Goal: Information Seeking & Learning: Learn about a topic

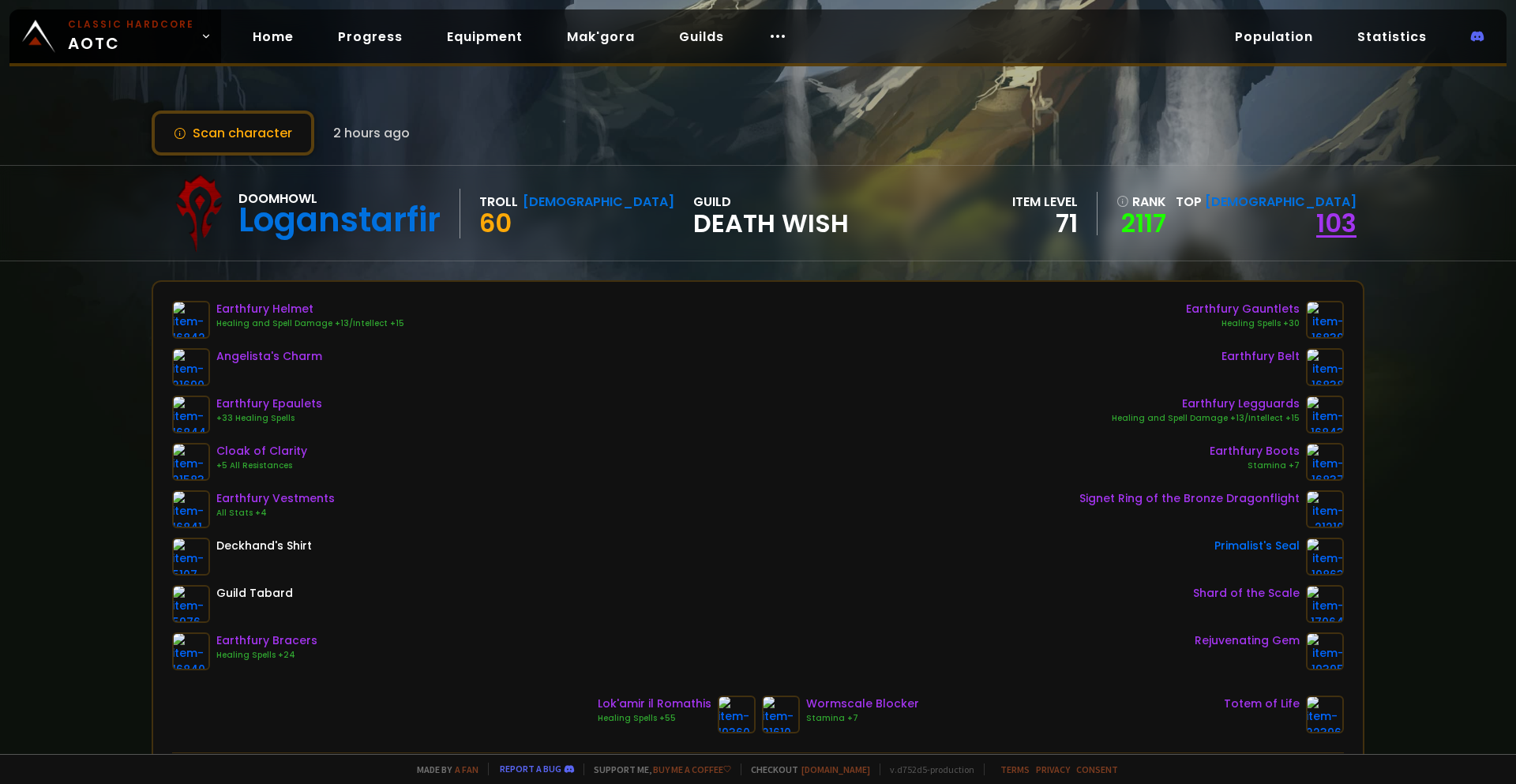
click at [1320, 225] on link "103" at bounding box center [1336, 223] width 40 height 36
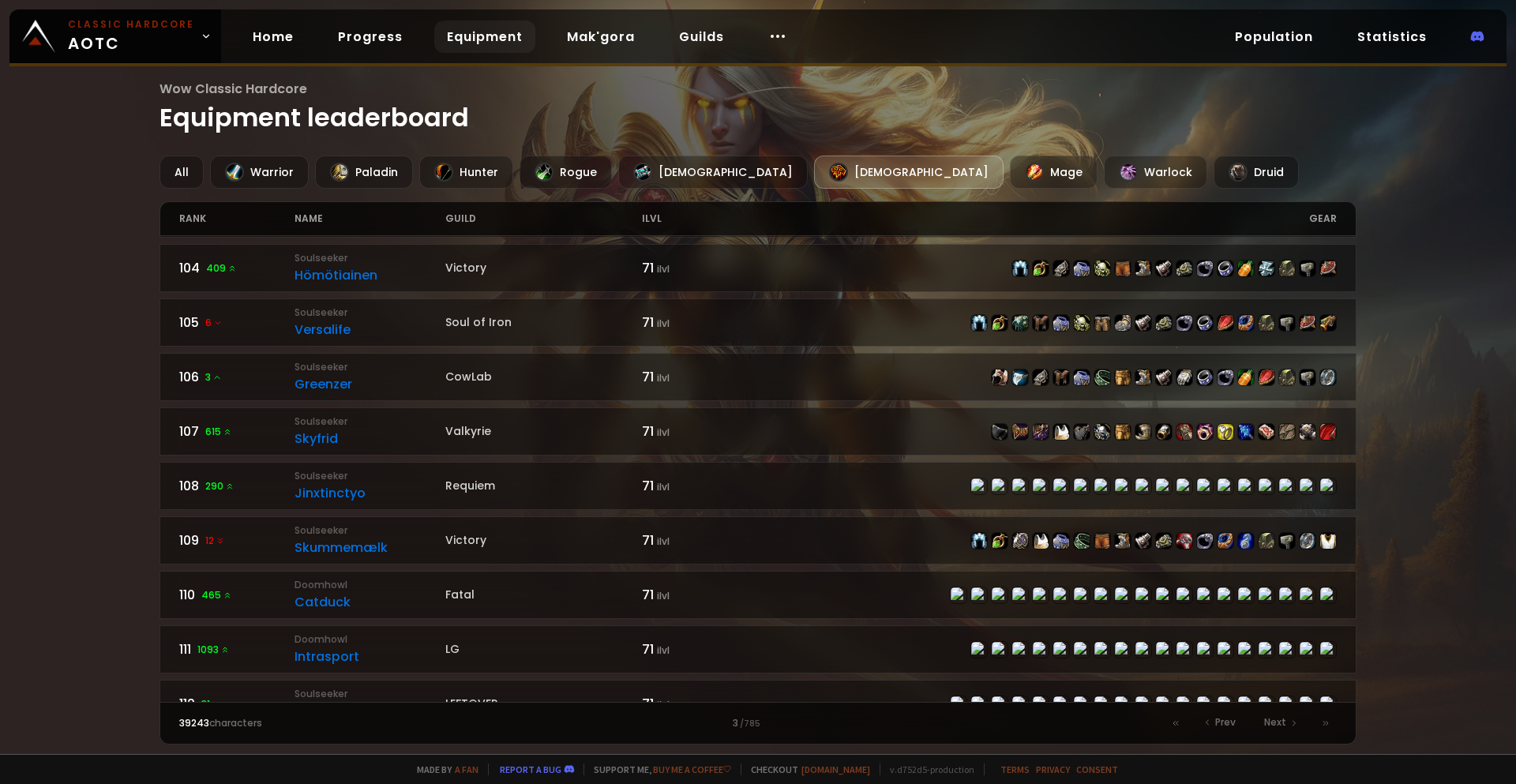
scroll to position [474, 0]
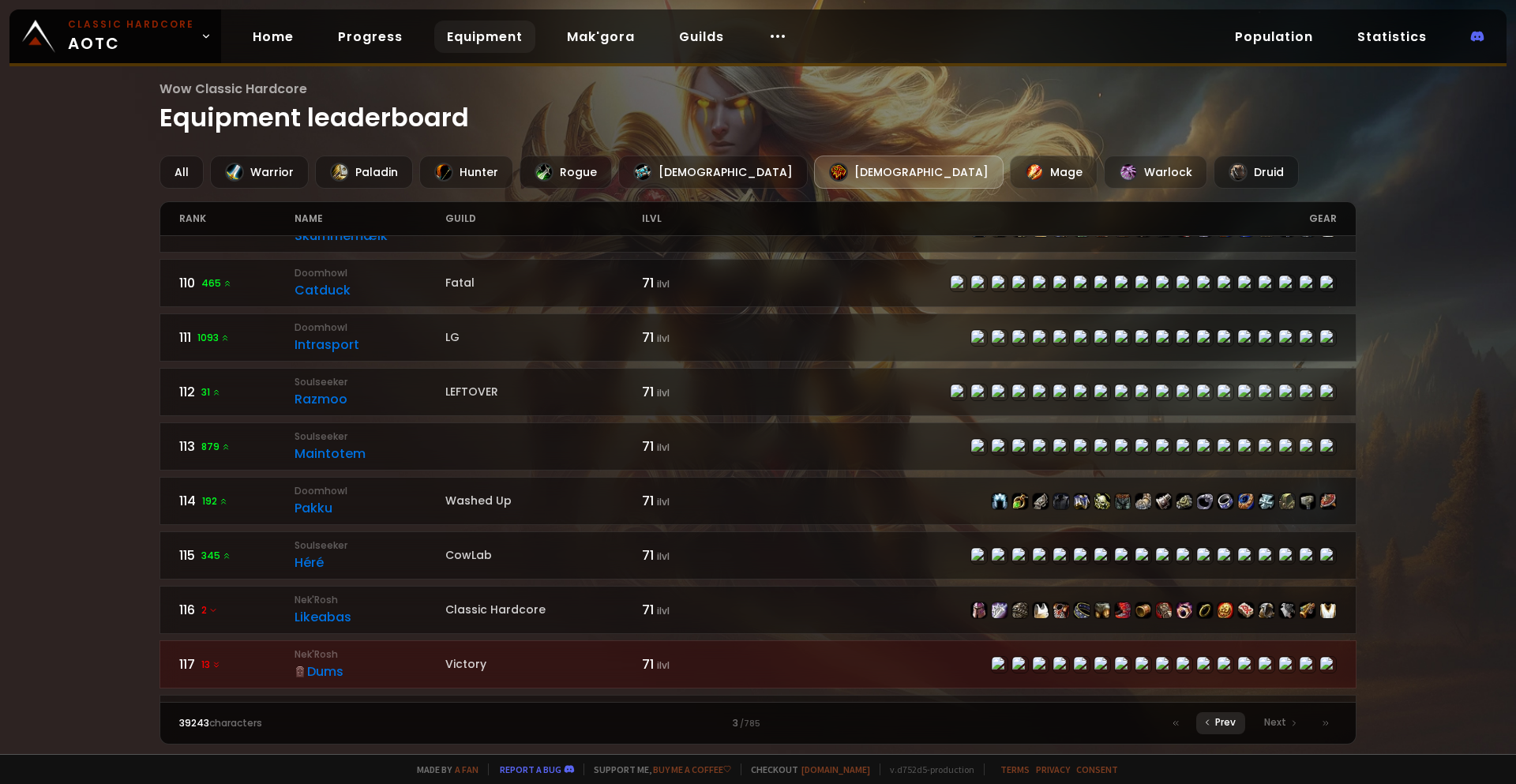
click at [1218, 717] on span "Prev" at bounding box center [1225, 723] width 20 height 15
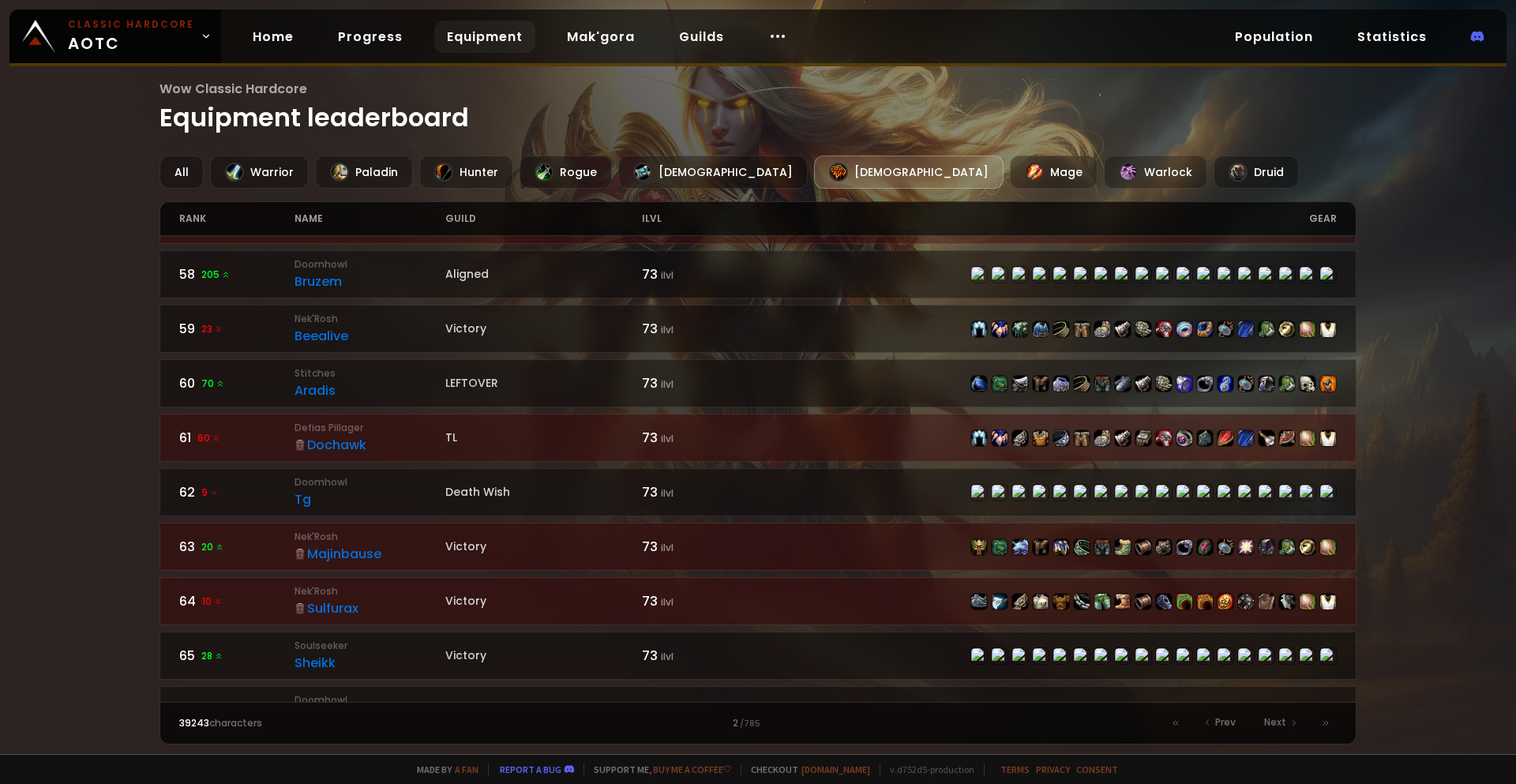
scroll to position [370, 0]
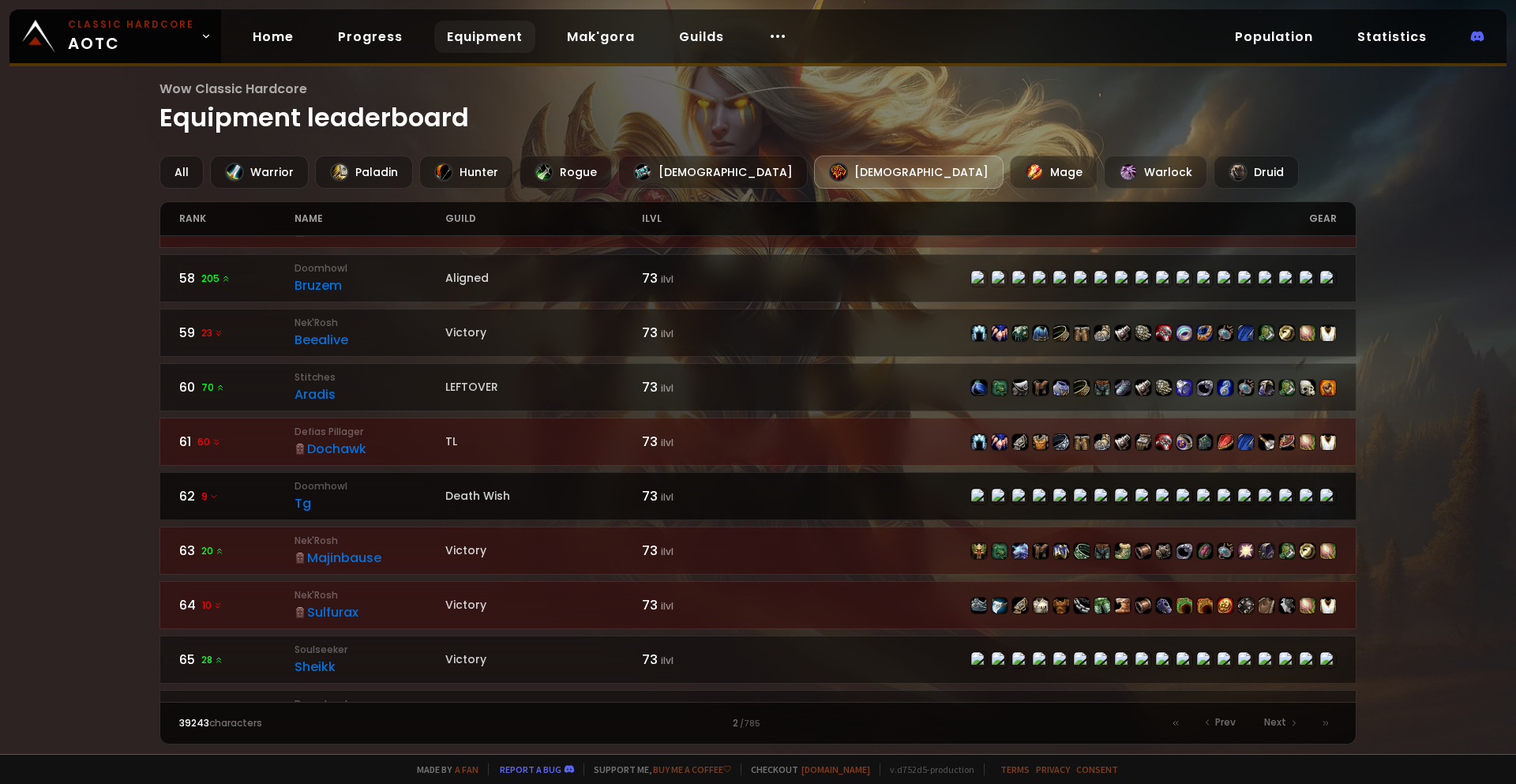
click at [698, 494] on div "73 ilvl" at bounding box center [699, 497] width 116 height 20
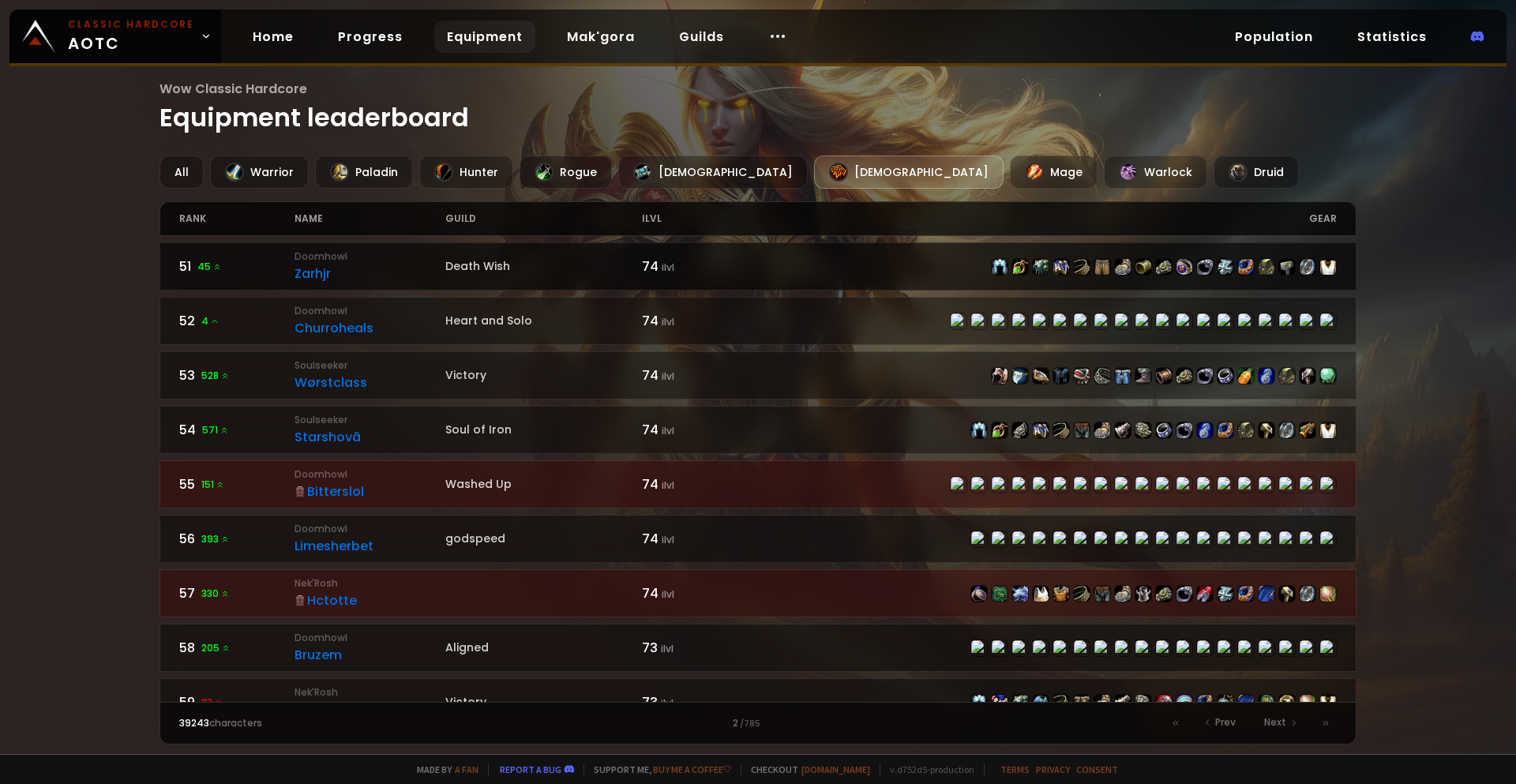
click at [402, 270] on div "Zarhjr" at bounding box center [370, 274] width 151 height 20
